Goal: Transaction & Acquisition: Purchase product/service

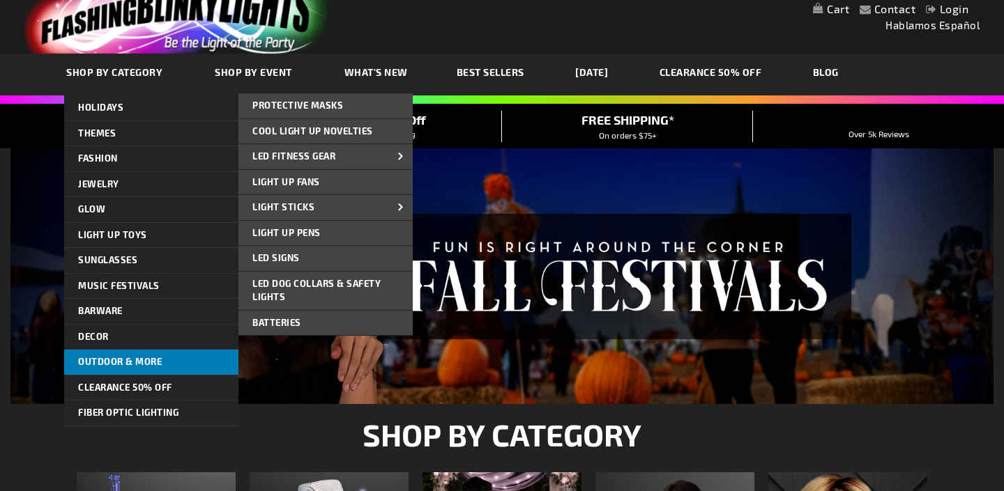
scroll to position [36, 0]
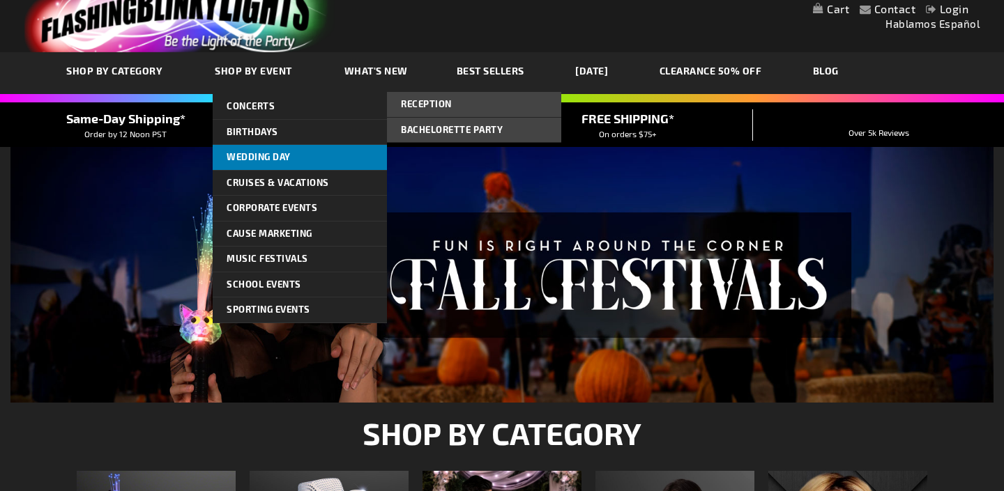
click at [243, 158] on span "Wedding Day" at bounding box center [259, 156] width 64 height 11
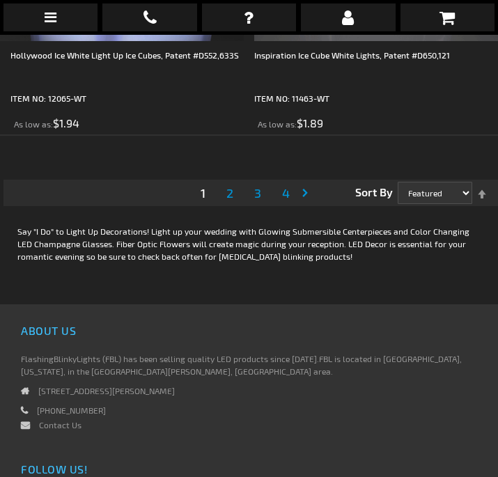
scroll to position [10583, 0]
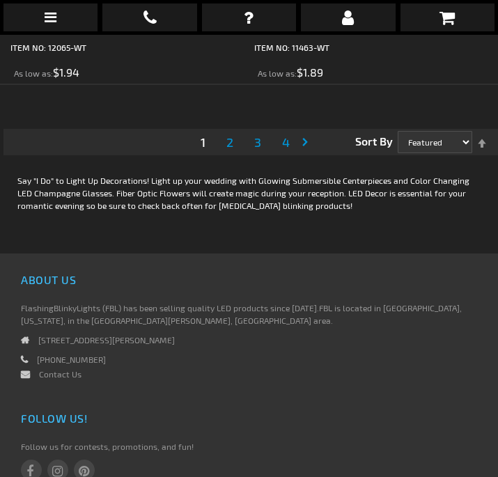
click at [227, 150] on span "2" at bounding box center [230, 142] width 7 height 15
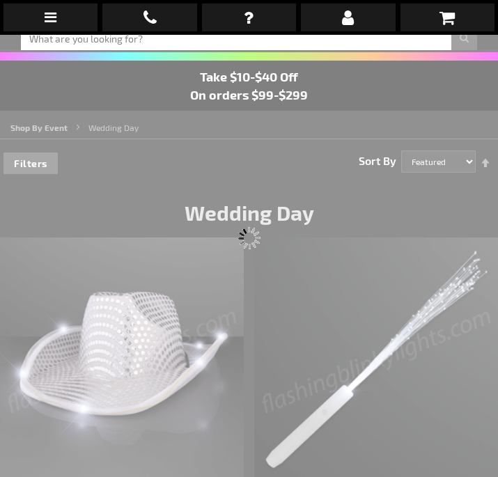
scroll to position [35, 0]
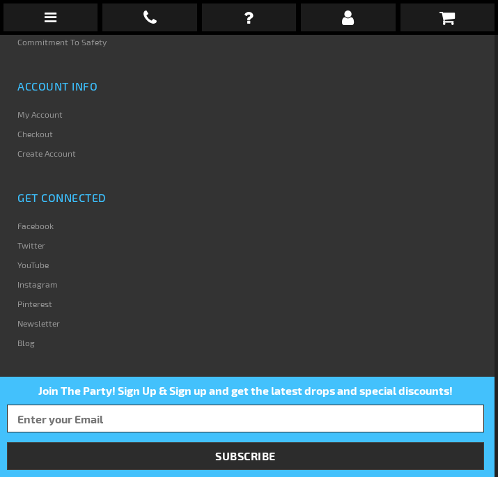
scroll to position [10447, 3]
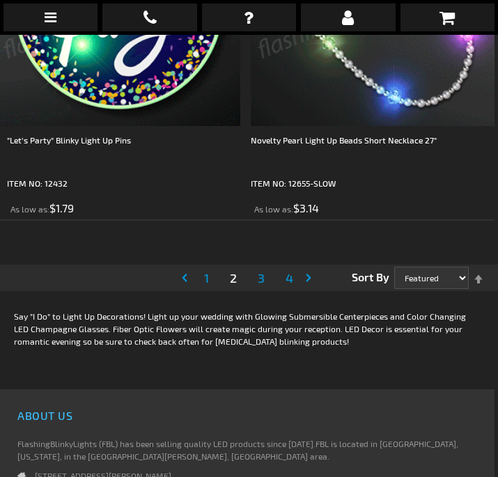
click at [263, 286] on span "3" at bounding box center [261, 277] width 7 height 15
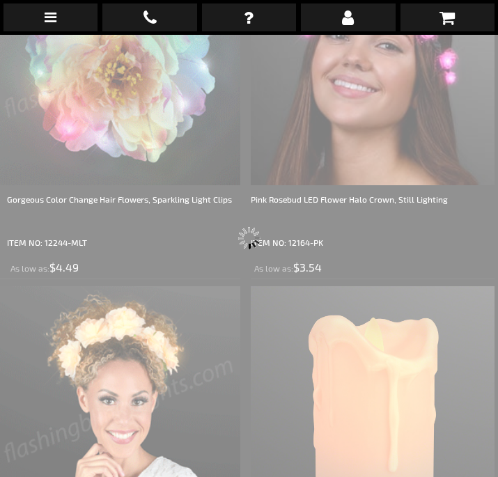
scroll to position [35, 3]
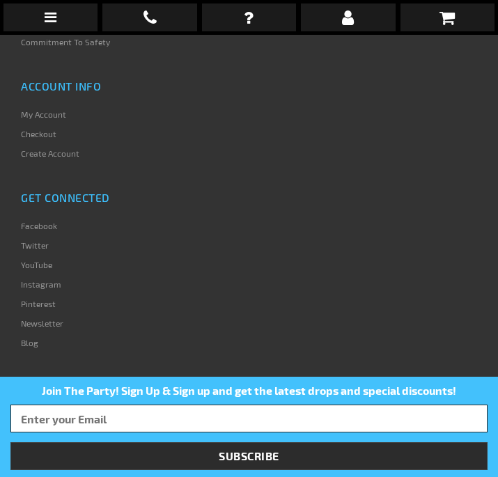
scroll to position [9561, 0]
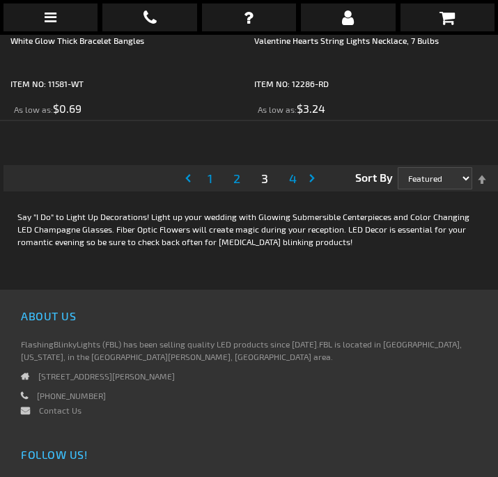
click at [297, 187] on link "Page 4" at bounding box center [292, 178] width 13 height 21
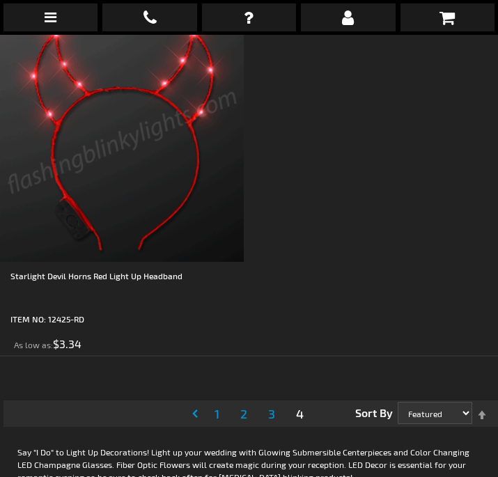
scroll to position [3781, 0]
